Goal: Book appointment/travel/reservation

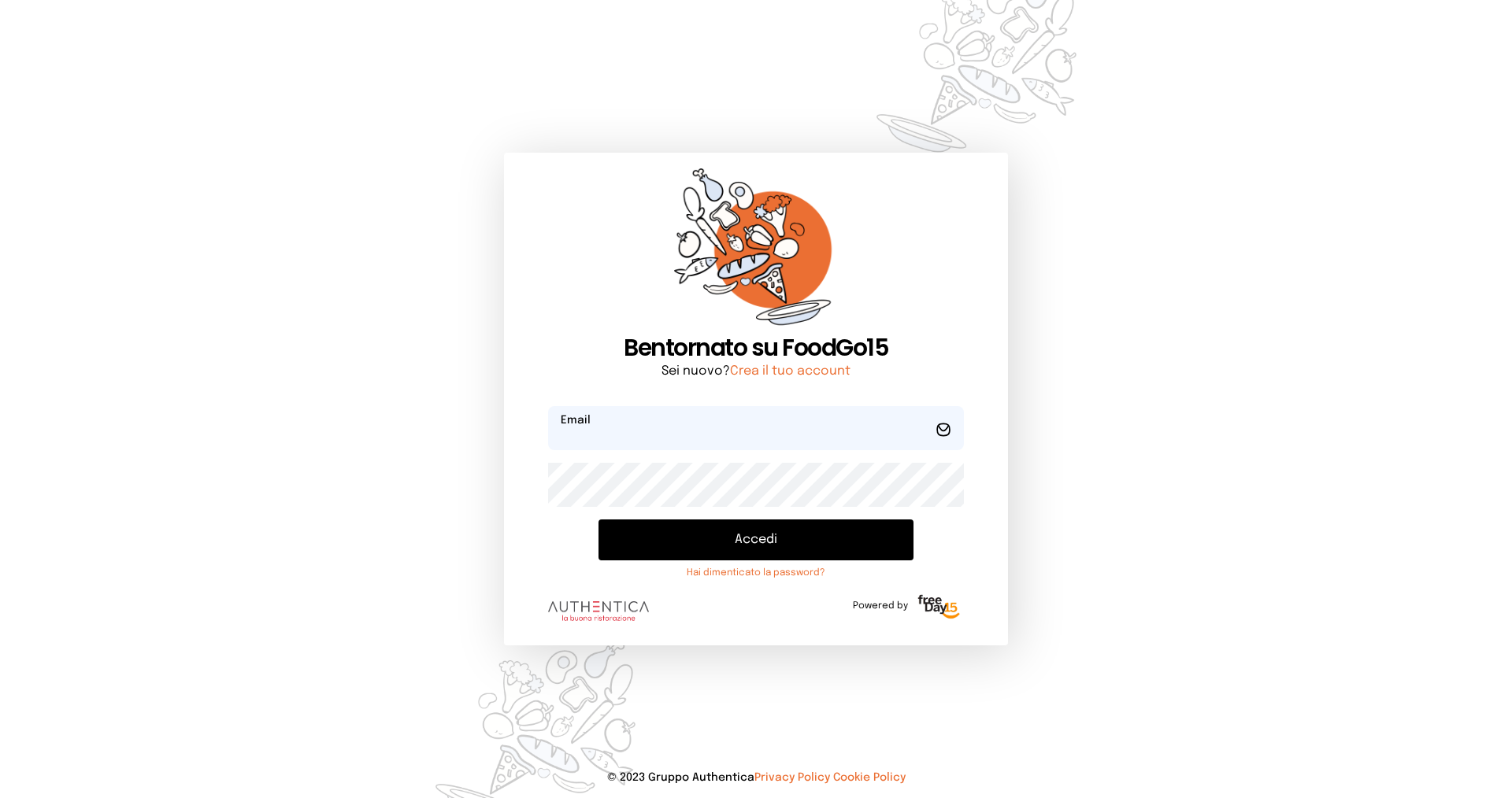
type input "**********"
click at [672, 539] on button "Accedi" at bounding box center [756, 539] width 314 height 41
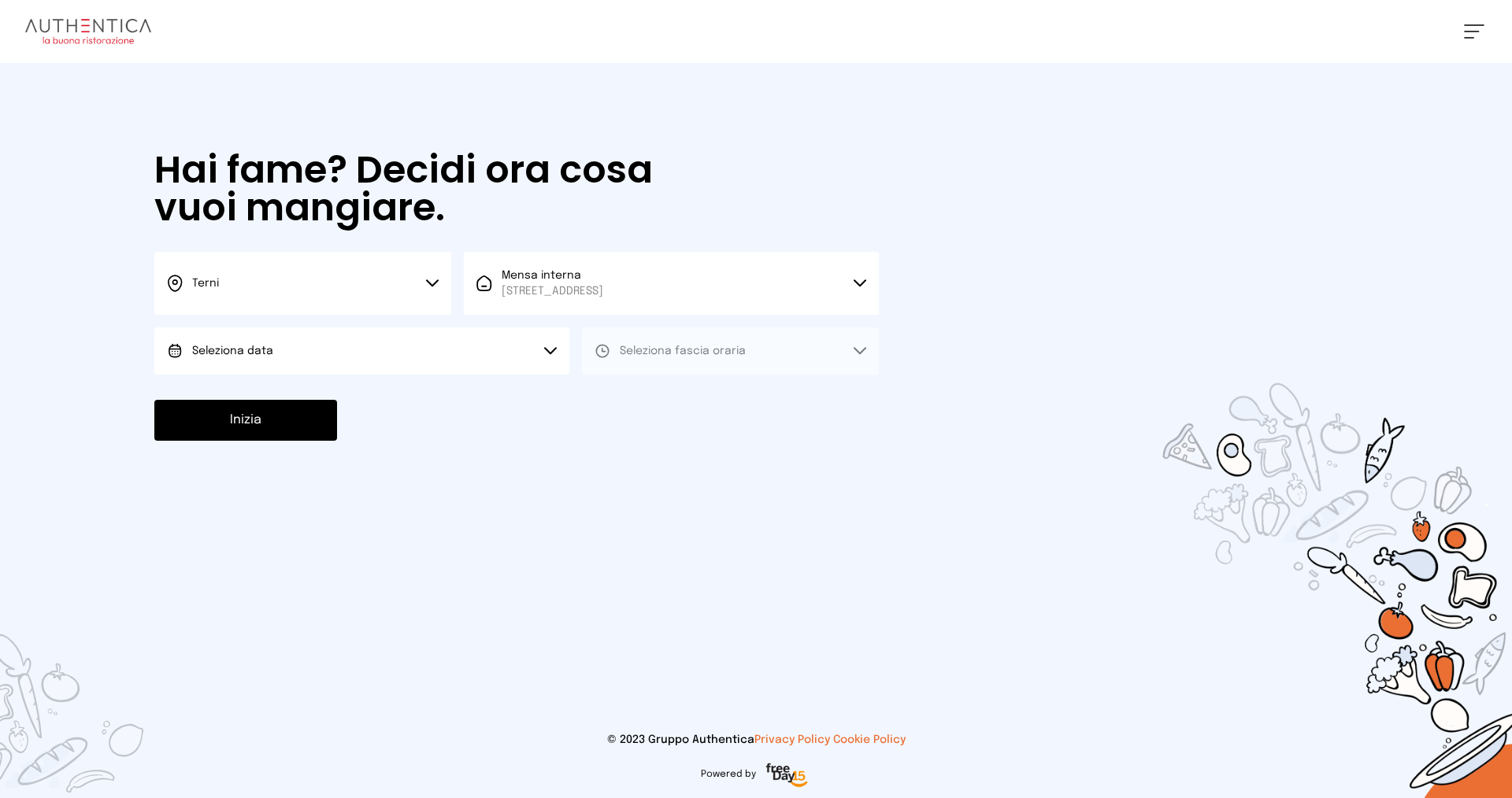
click at [268, 278] on button "Terni" at bounding box center [303, 284] width 297 height 63
click at [278, 324] on li "Terni" at bounding box center [303, 335] width 297 height 43
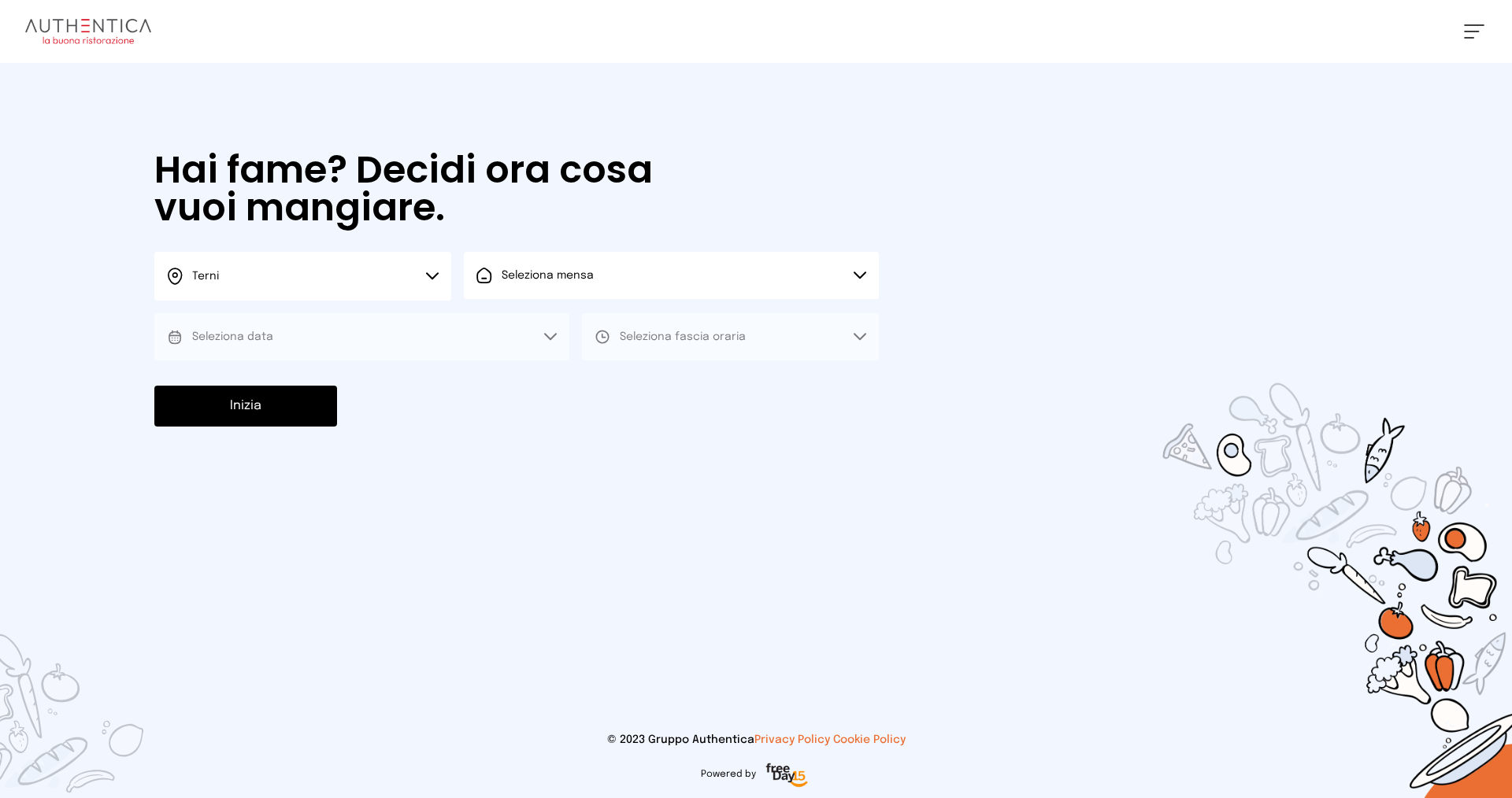
click at [549, 280] on span "Seleziona mensa" at bounding box center [547, 275] width 92 height 11
click at [557, 324] on span "Mensa interna" at bounding box center [552, 319] width 102 height 16
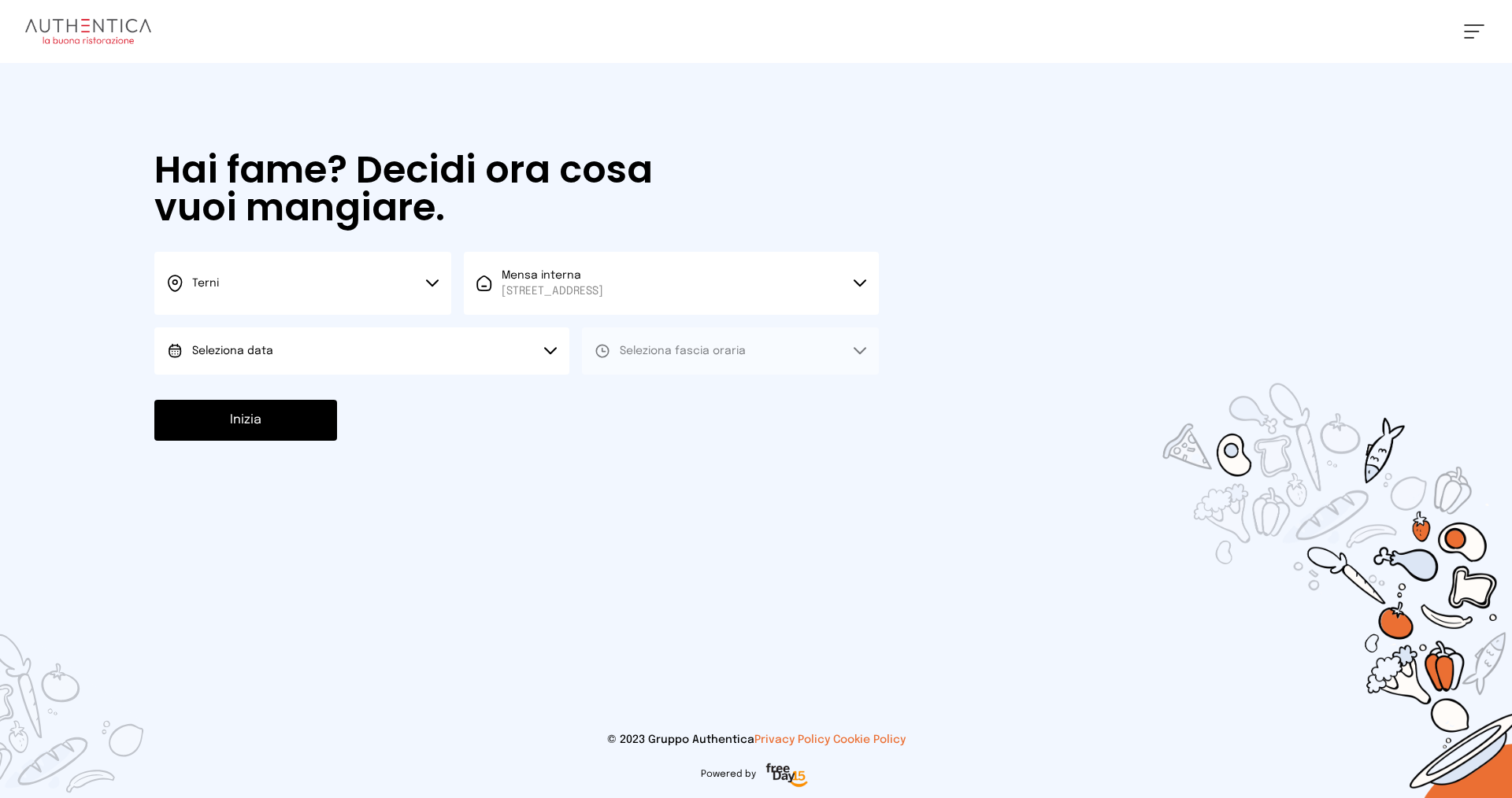
click at [311, 350] on button "Seleziona data" at bounding box center [362, 351] width 415 height 47
click at [318, 395] on li "[DATE], [DATE]" at bounding box center [362, 395] width 415 height 41
click at [671, 342] on button "Seleziona fascia oraria" at bounding box center [730, 351] width 297 height 47
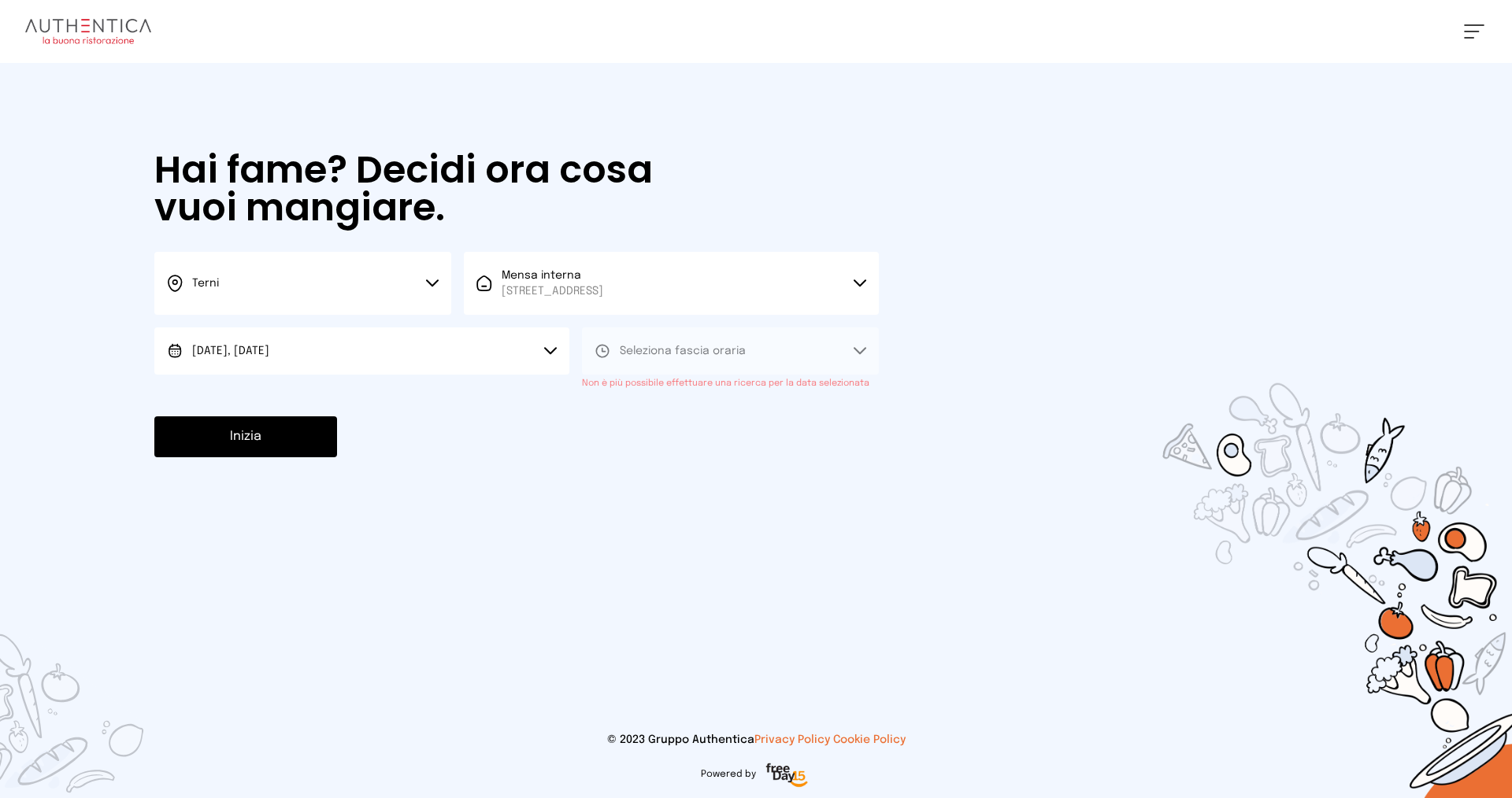
click at [1477, 24] on div "[PERSON_NAME] Impostazioni Wallet Home I miei ordini Nuova ricerca Elenco aller…" at bounding box center [756, 32] width 1512 height 63
click at [832, 398] on div "Hai fame? Decidi ora cosa vuoi mangiare. Terni Scegli la città [GEOGRAPHIC_DATA…" at bounding box center [516, 305] width 756 height 483
click at [641, 368] on button "Seleziona fascia oraria" at bounding box center [730, 351] width 297 height 47
click at [603, 288] on span "[STREET_ADDRESS]" at bounding box center [552, 292] width 102 height 16
click at [1471, 33] on button at bounding box center [1473, 32] width 21 height 14
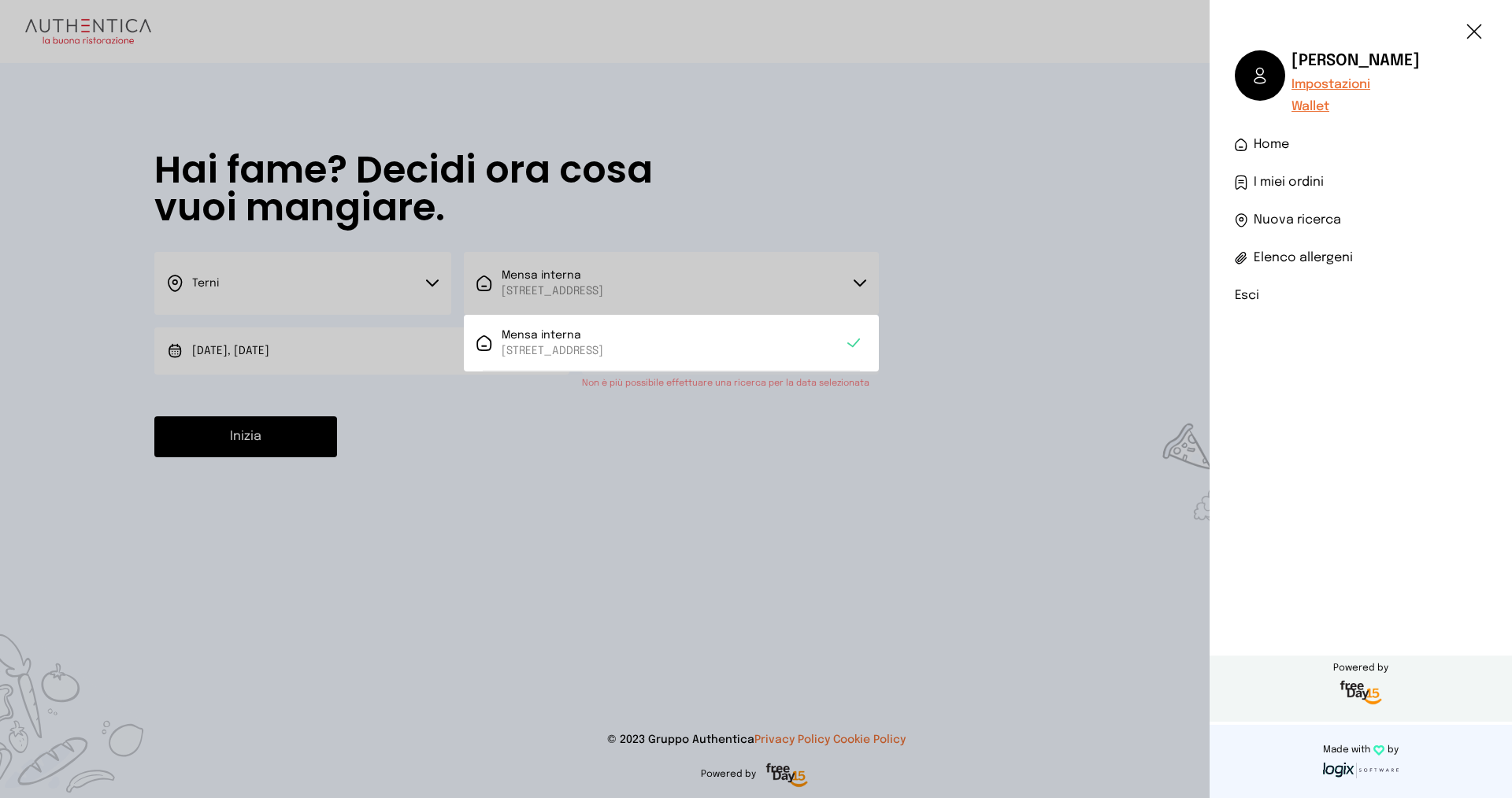
click at [1346, 183] on link "I miei ordini" at bounding box center [1360, 182] width 252 height 19
